Goal: Navigation & Orientation: Find specific page/section

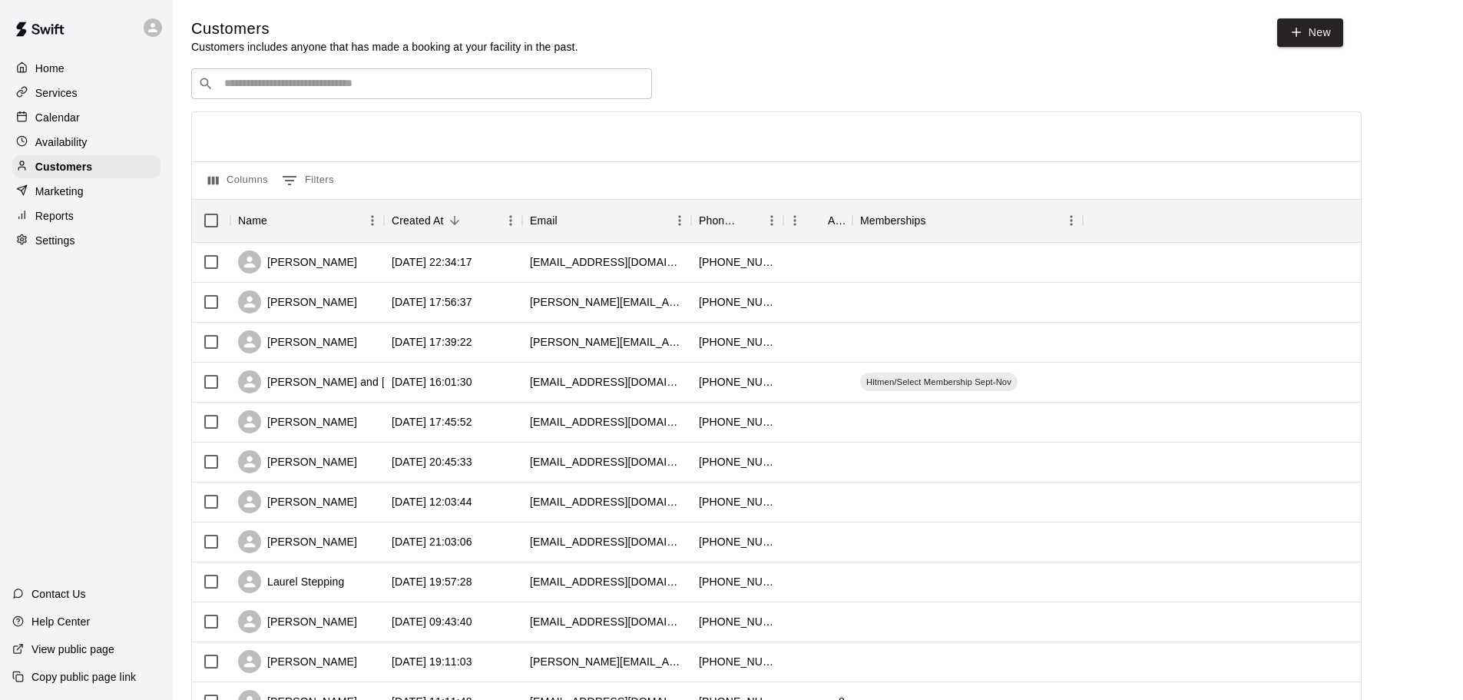
click at [46, 27] on img at bounding box center [40, 29] width 80 height 46
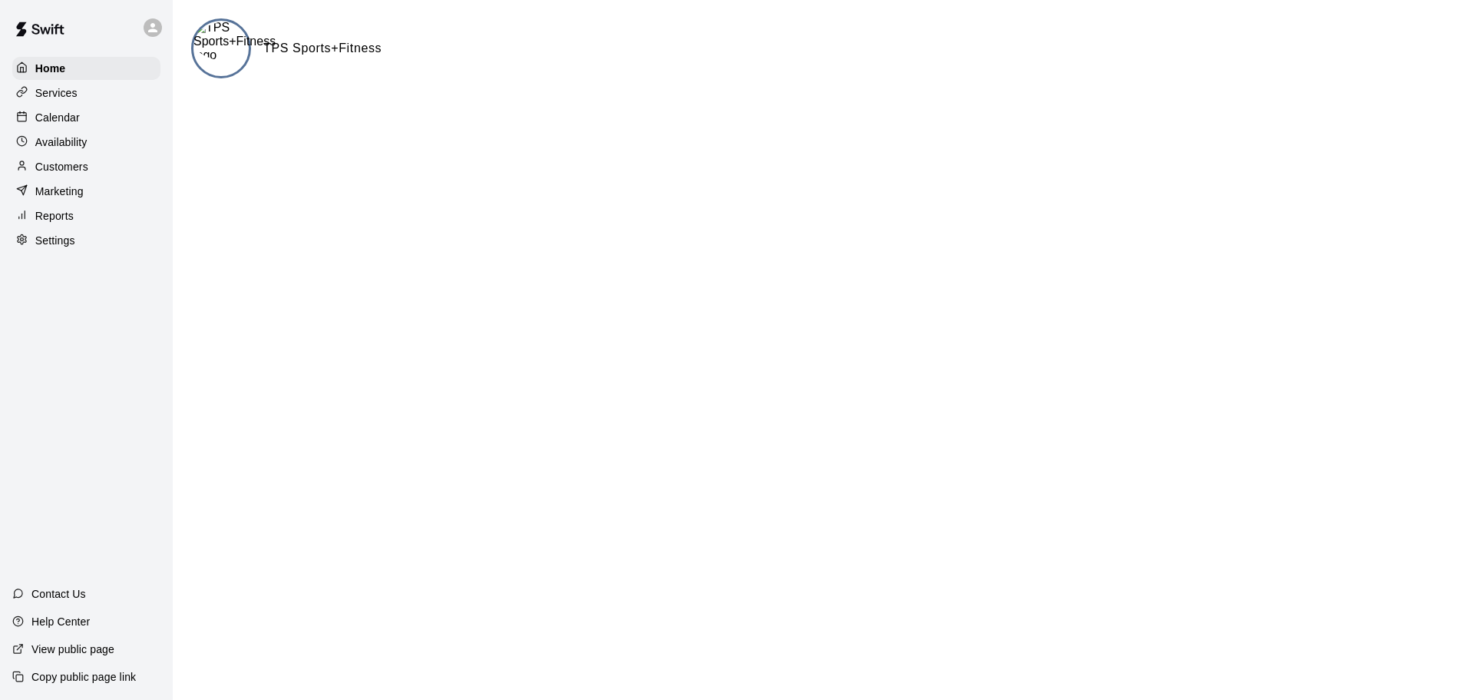
click at [47, 101] on p "Services" at bounding box center [56, 92] width 42 height 15
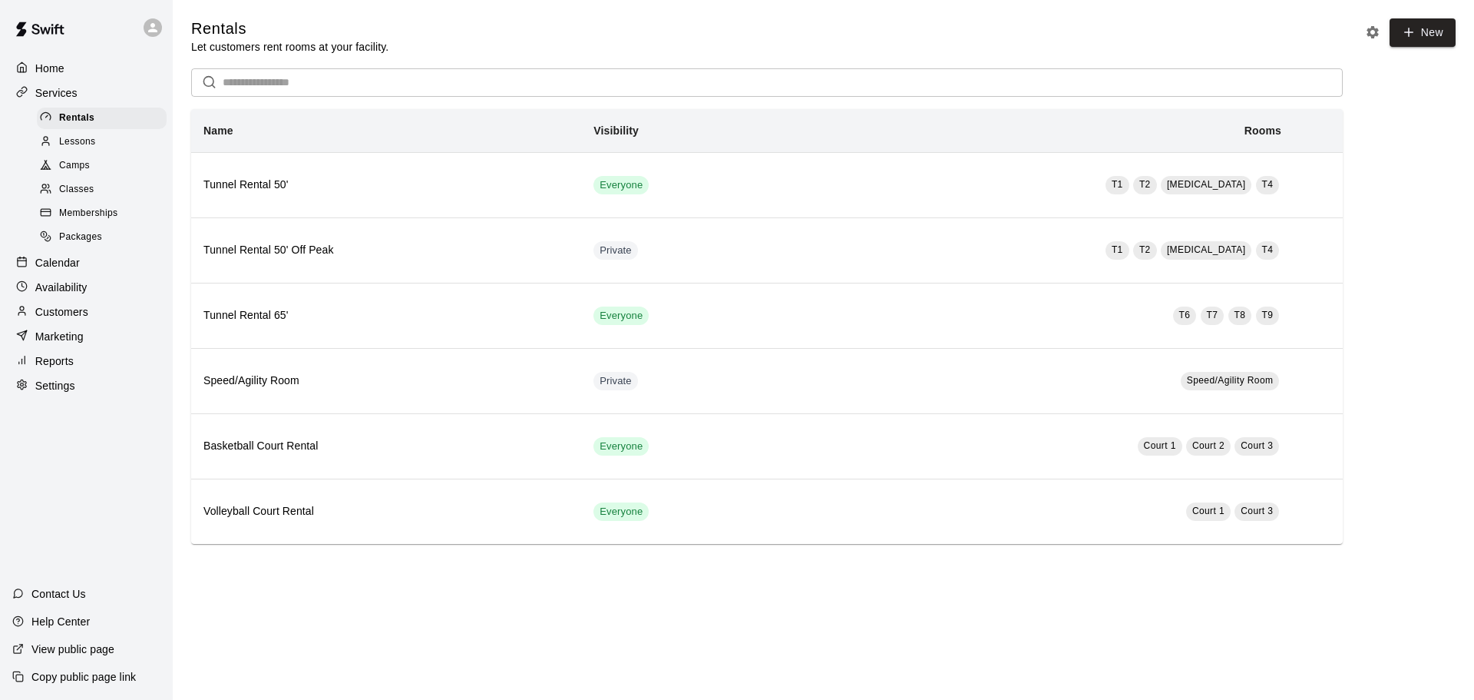
click at [68, 393] on p "Settings" at bounding box center [55, 385] width 40 height 15
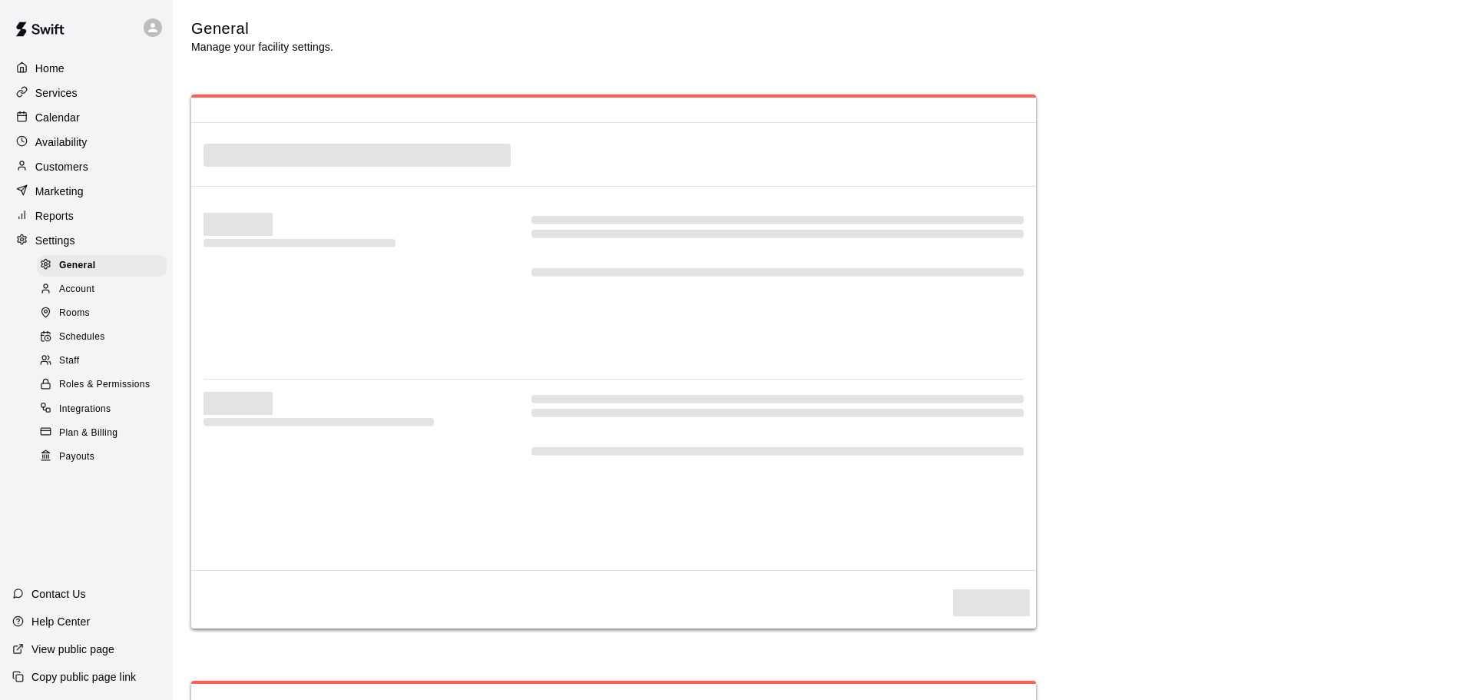
select select "**"
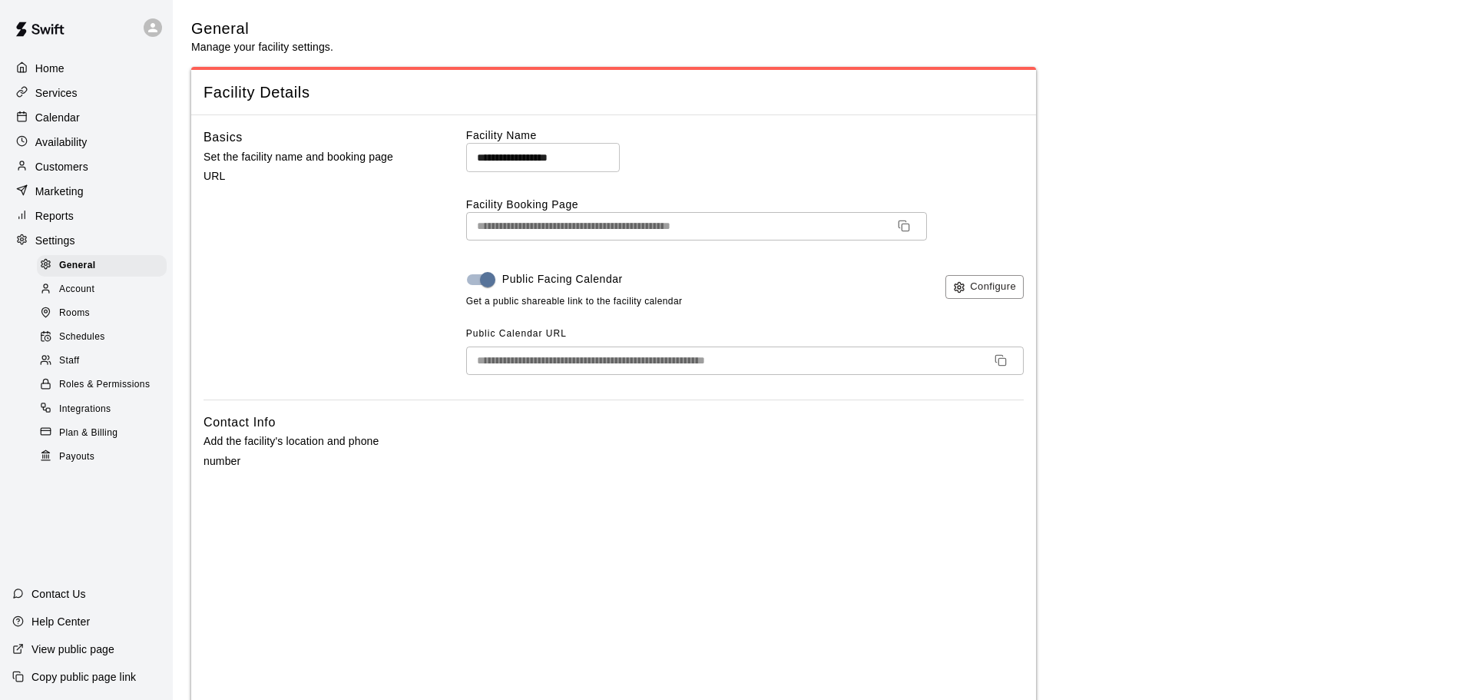
click at [74, 128] on div "Calendar" at bounding box center [86, 117] width 148 height 23
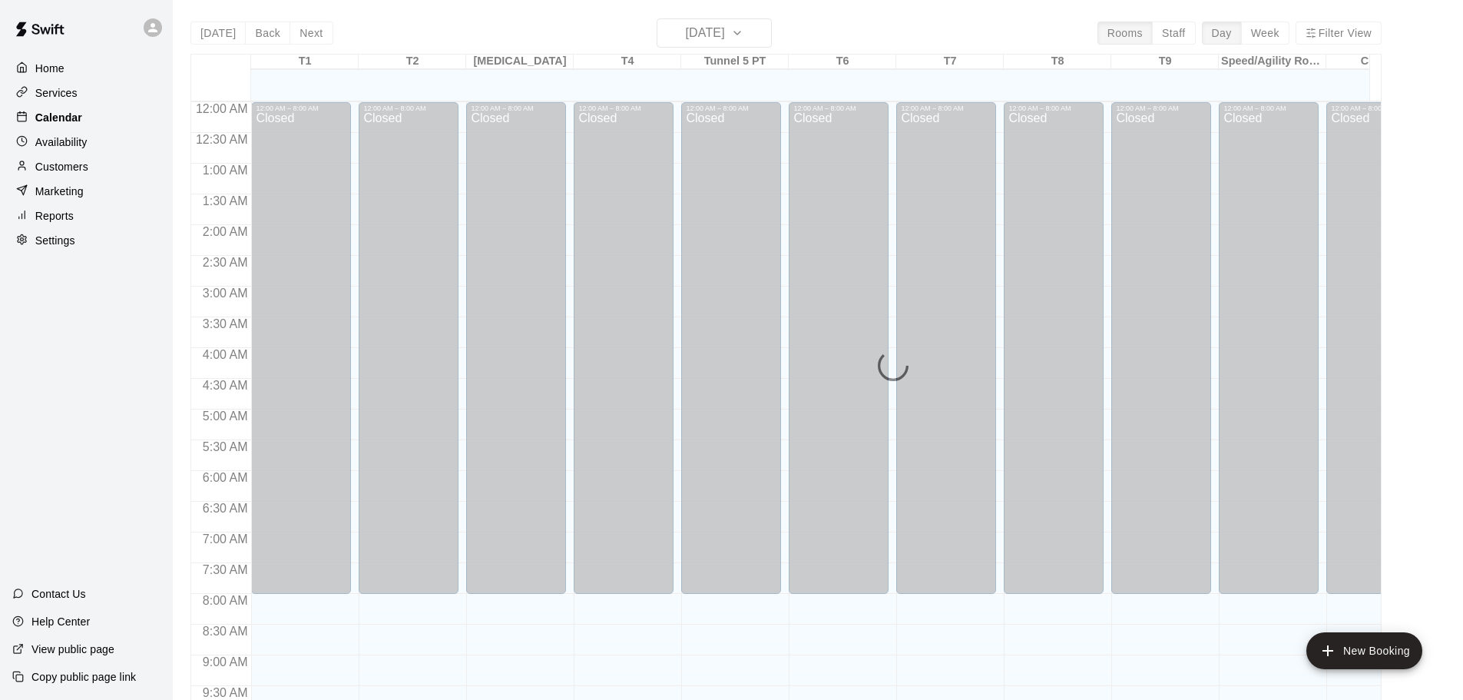
scroll to position [633, 0]
